Goal: Transaction & Acquisition: Subscribe to service/newsletter

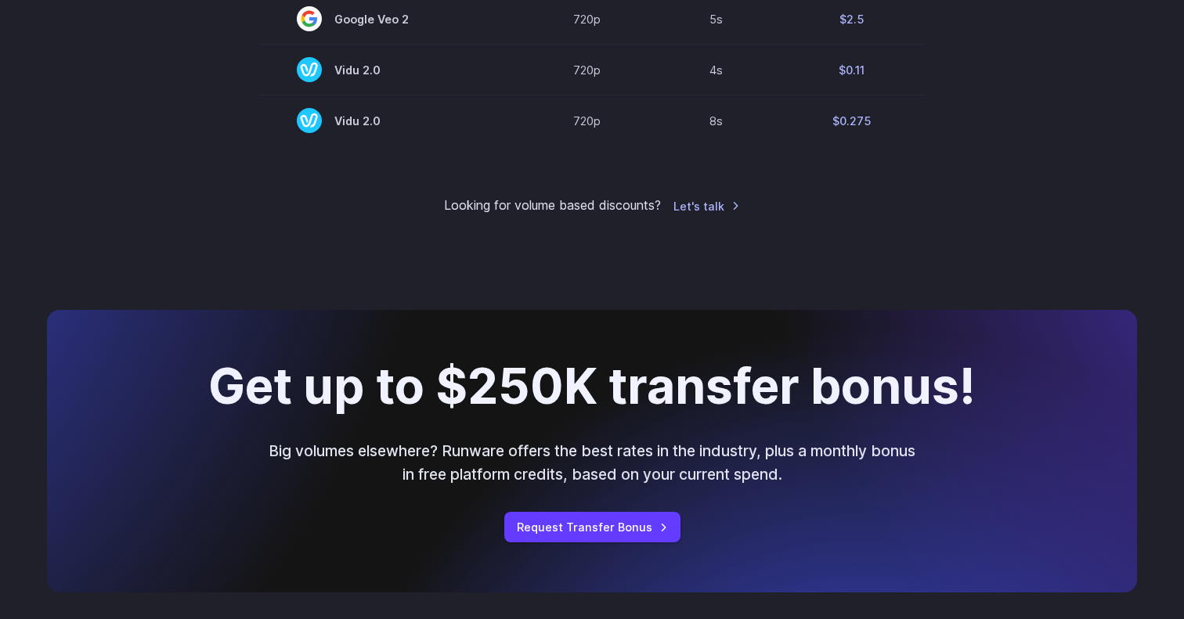
scroll to position [1495, 0]
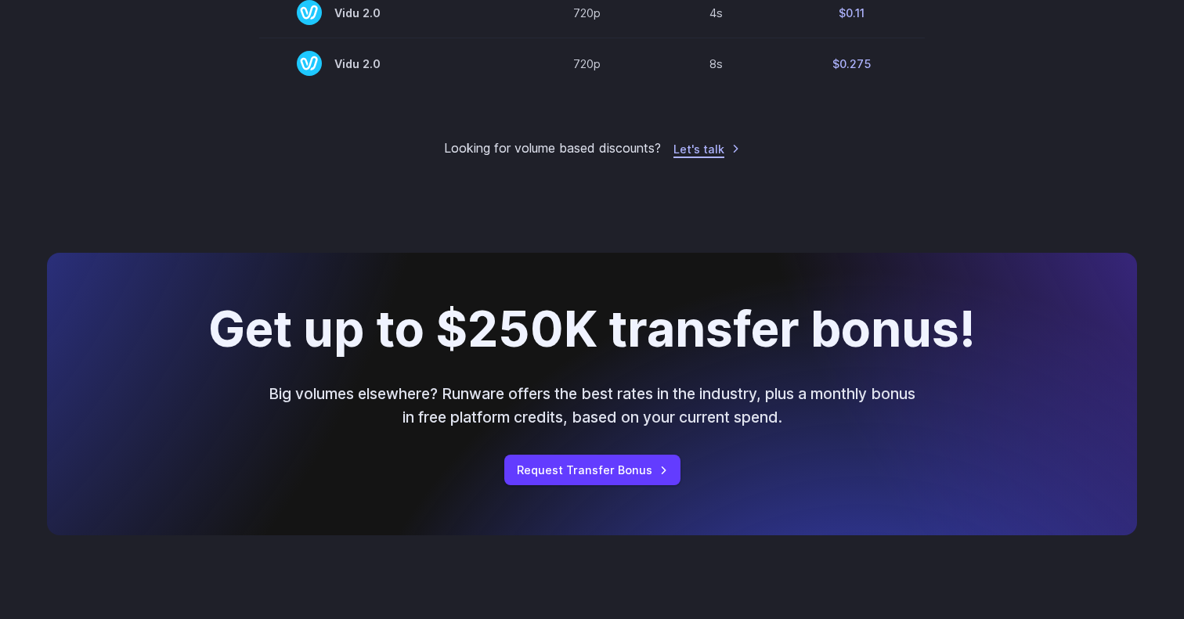
click at [705, 153] on link "Let's talk" at bounding box center [706, 149] width 67 height 18
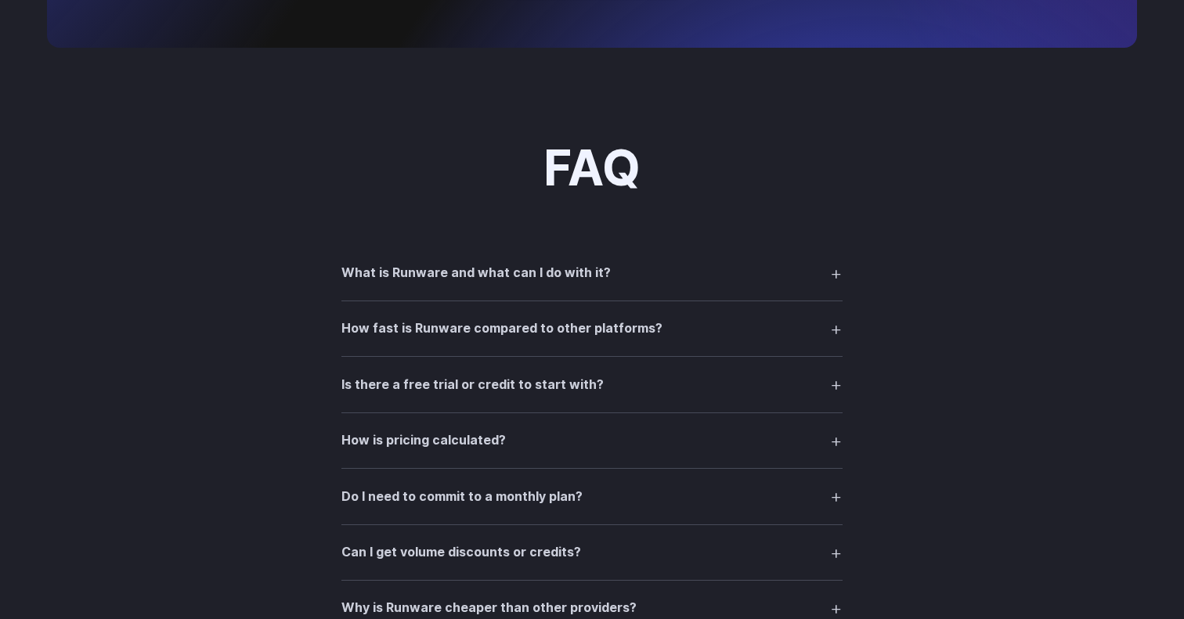
scroll to position [1994, 0]
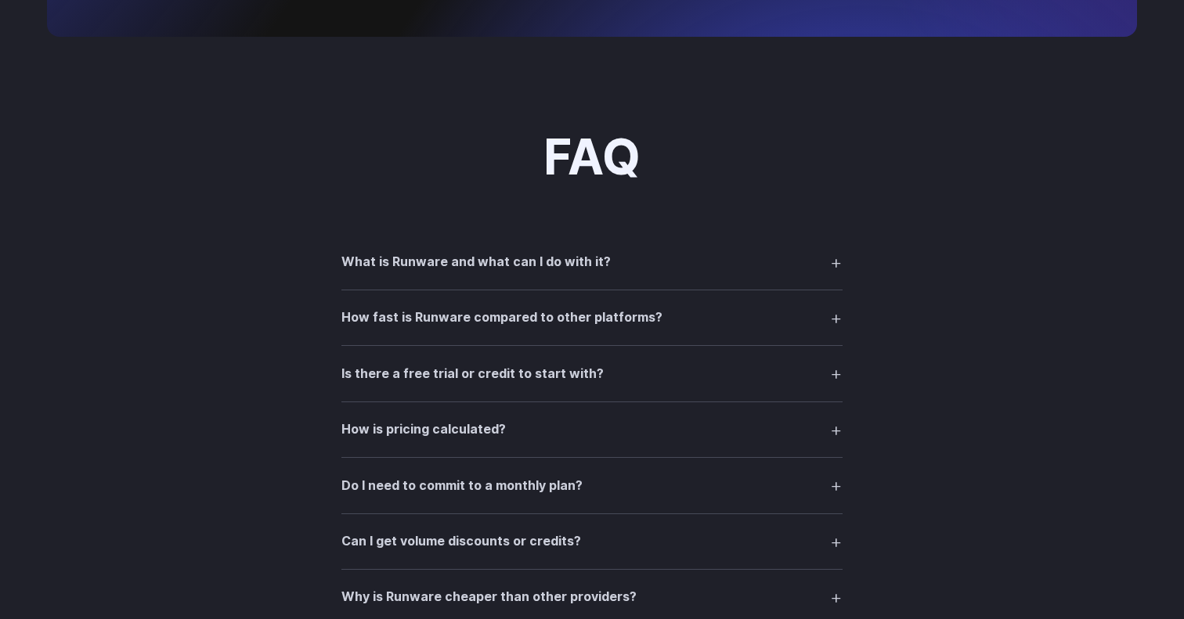
click at [485, 277] on summary "What is Runware and what can I do with it?" at bounding box center [591, 262] width 501 height 30
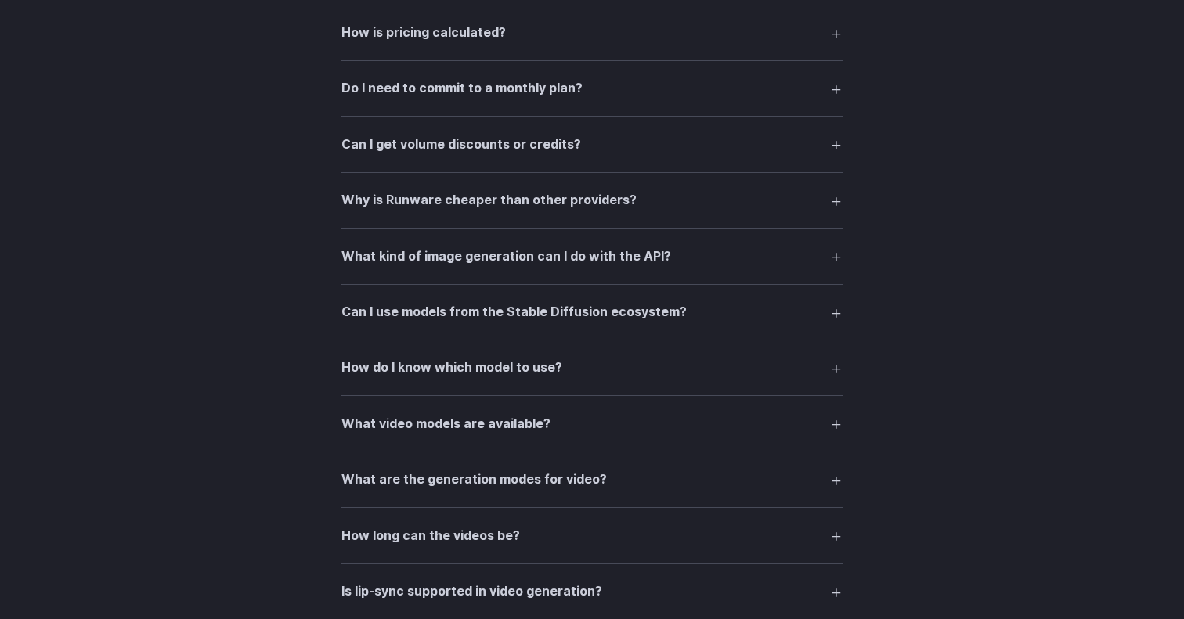
scroll to position [2478, 0]
click at [432, 302] on details "Can I use models from the Stable Diffusion ecosystem? Yes. We support 300K+ mod…" at bounding box center [591, 311] width 501 height 56
click at [435, 316] on h3 "Can I use models from the Stable Diffusion ecosystem?" at bounding box center [513, 311] width 345 height 20
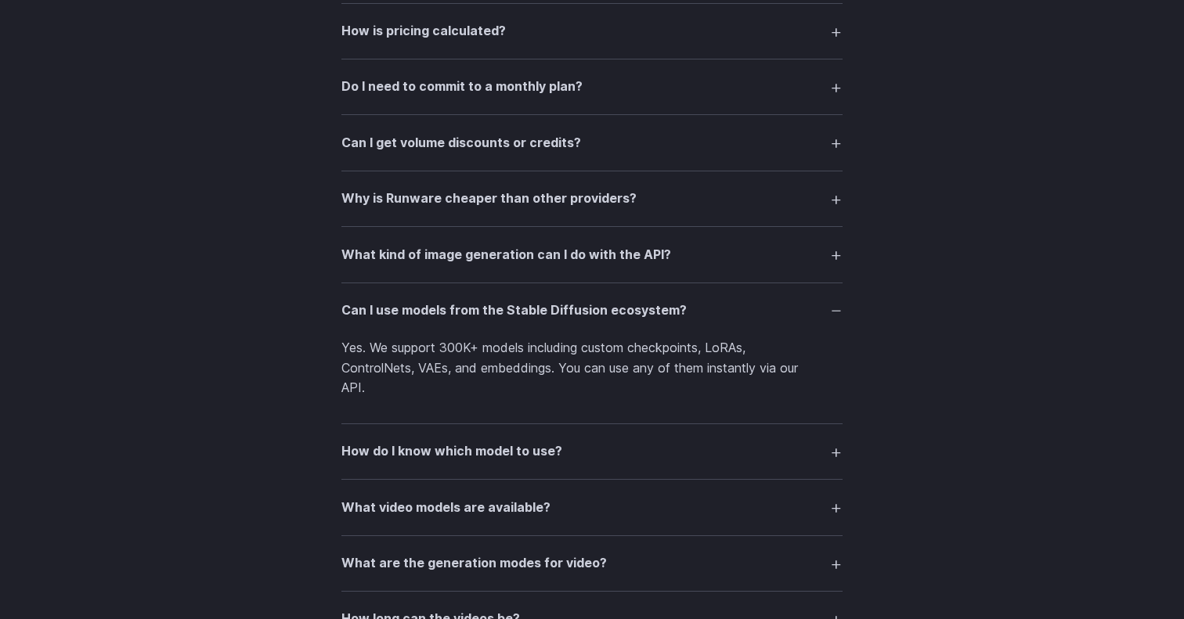
click at [436, 321] on h3 "Can I use models from the Stable Diffusion ecosystem?" at bounding box center [513, 311] width 345 height 20
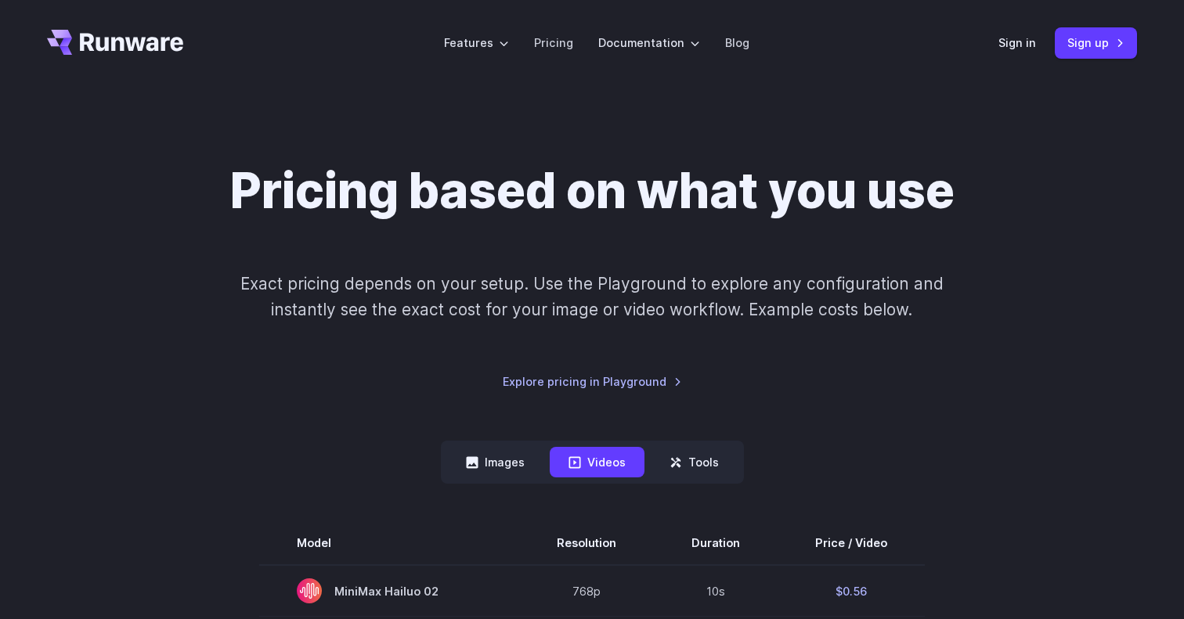
scroll to position [0, 0]
click at [703, 468] on button "Tools" at bounding box center [694, 463] width 87 height 31
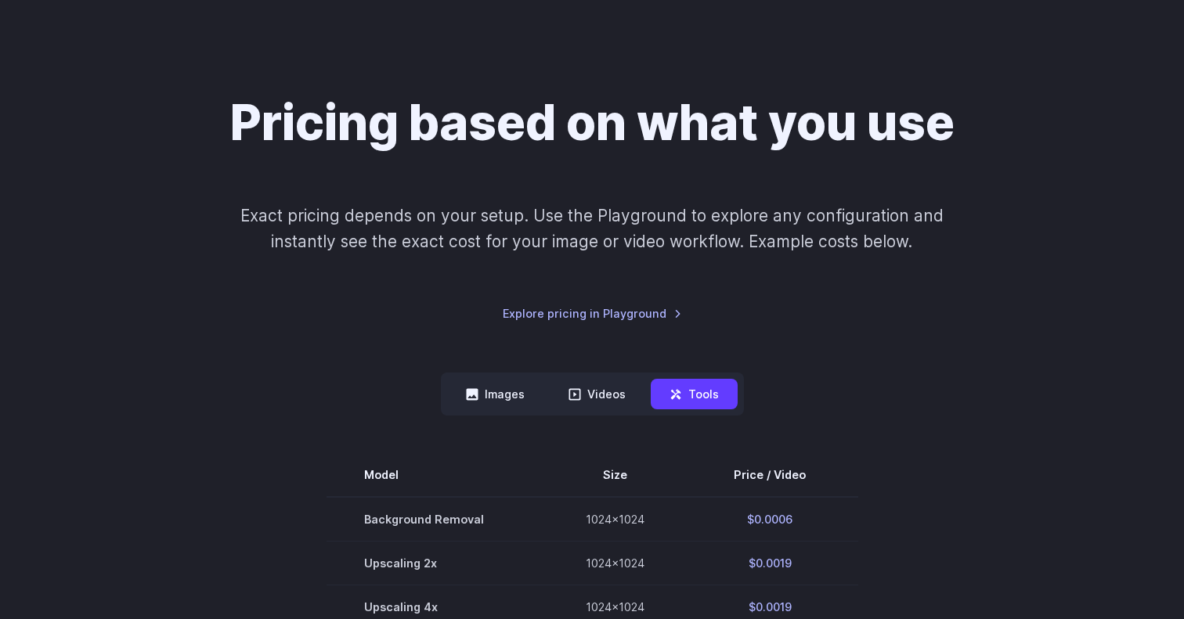
scroll to position [67, 0]
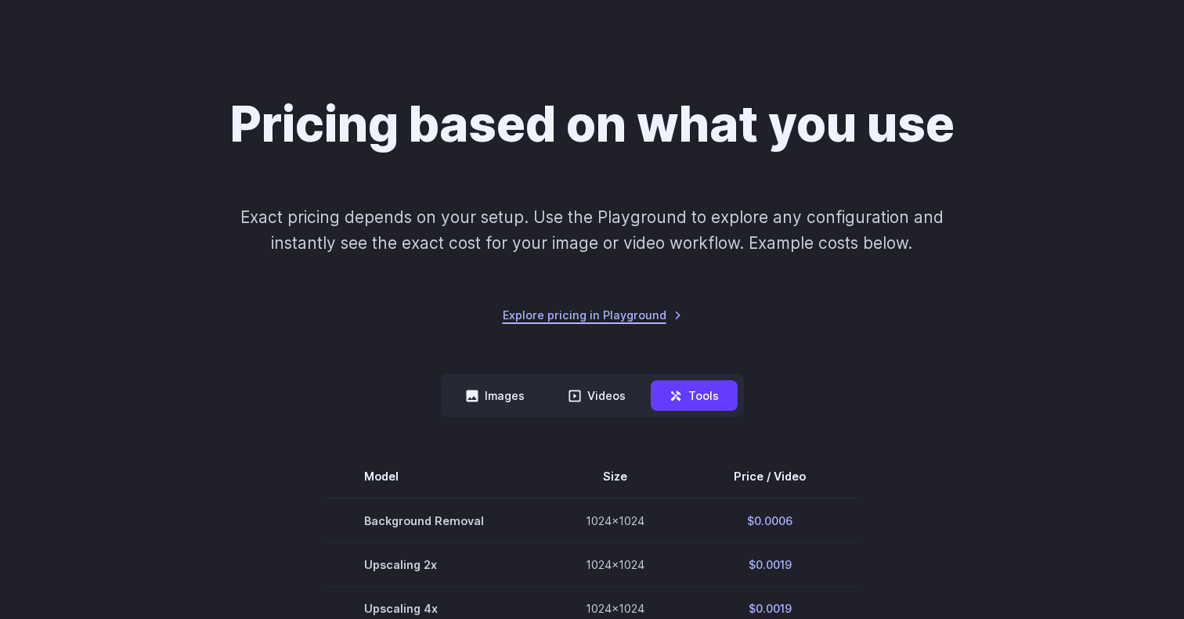
click at [593, 318] on link "Explore pricing in Playground" at bounding box center [592, 315] width 179 height 18
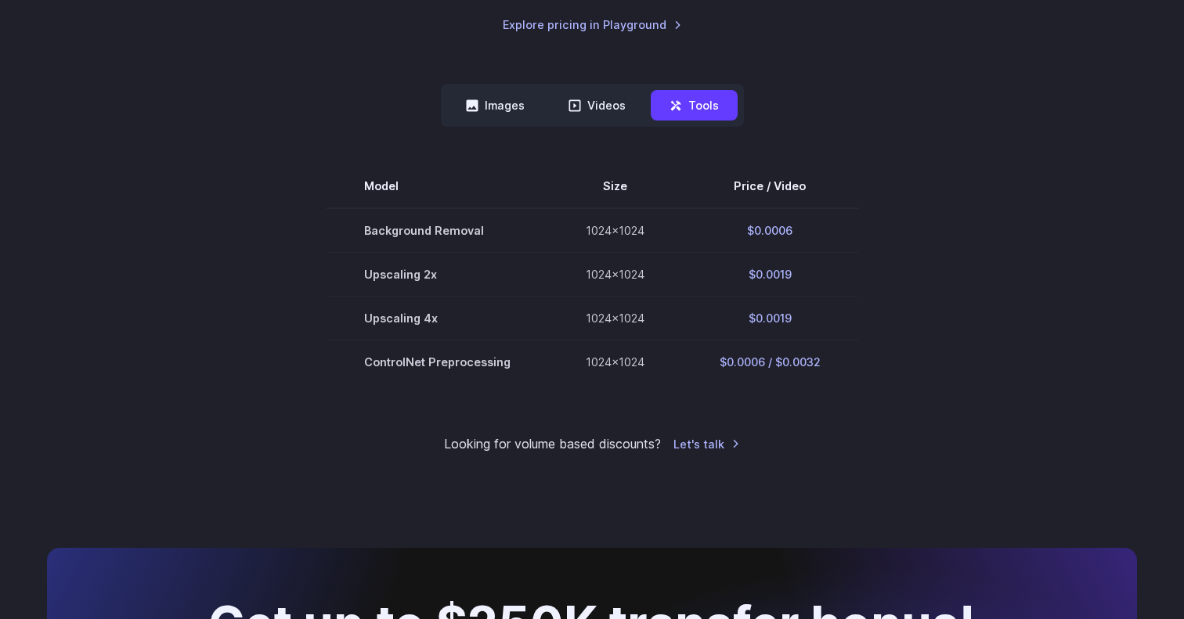
scroll to position [359, 0]
click at [471, 103] on icon at bounding box center [472, 105] width 12 height 12
click at [501, 103] on button "Images" at bounding box center [495, 104] width 96 height 31
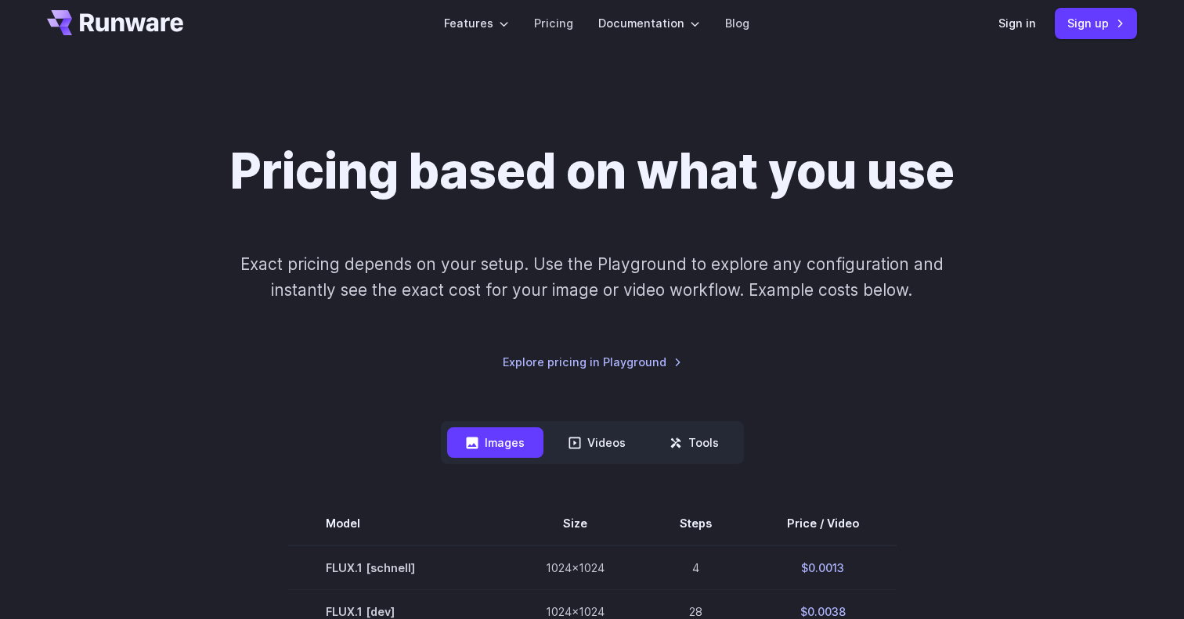
scroll to position [0, 0]
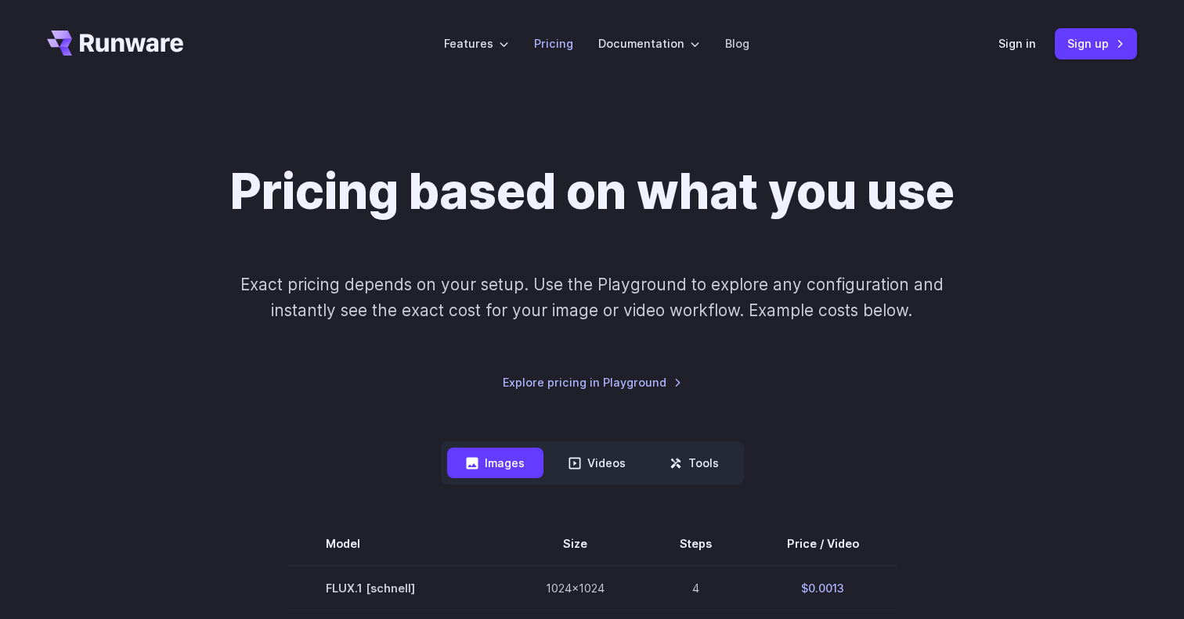
click at [568, 30] on li "Pricing" at bounding box center [553, 43] width 64 height 43
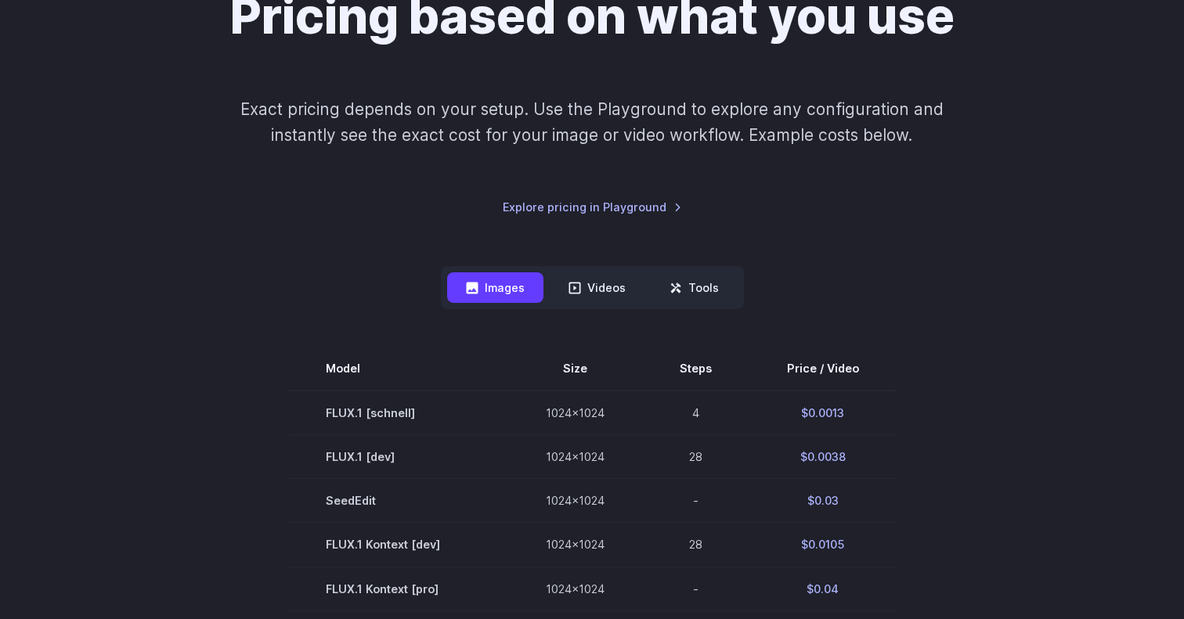
scroll to position [348, 0]
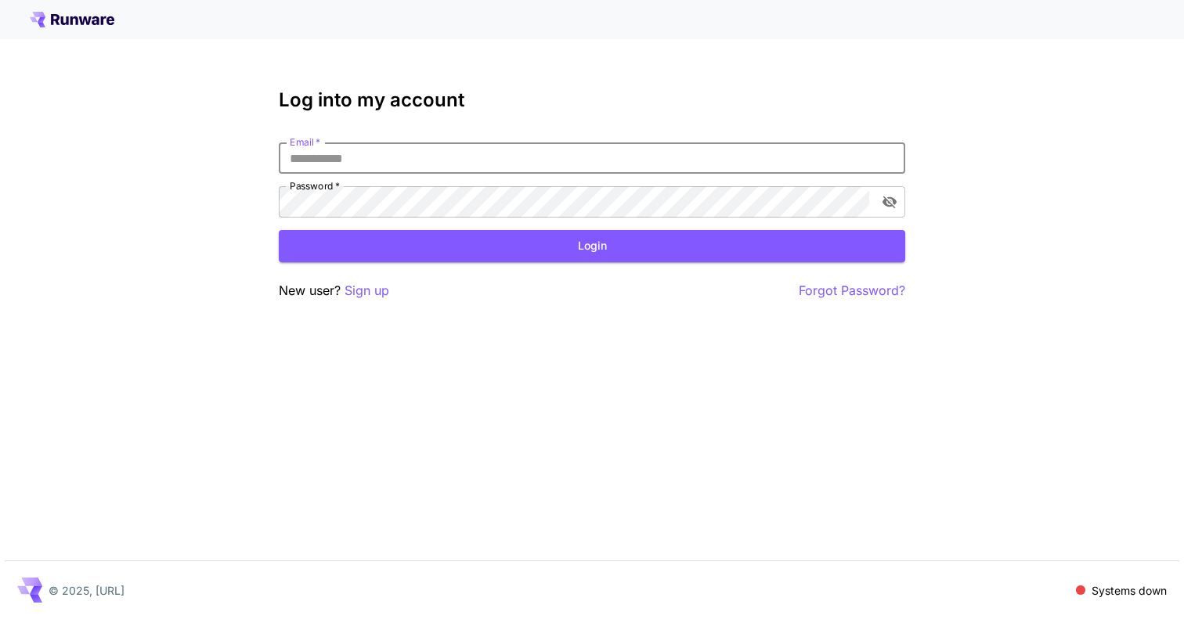
click at [362, 170] on input "Email   *" at bounding box center [592, 157] width 626 height 31
type input "**********"
